Goal: Check status: Check status

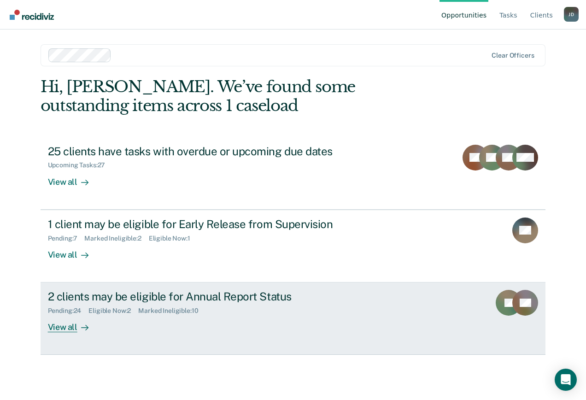
click at [65, 332] on div "View all" at bounding box center [74, 324] width 52 height 18
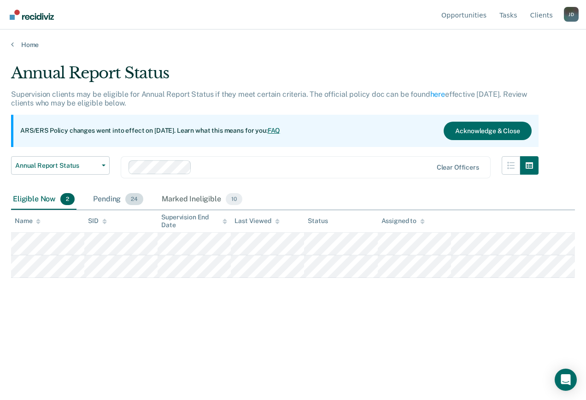
click at [106, 201] on div "Pending 24" at bounding box center [118, 199] width 54 height 20
